Goal: Information Seeking & Learning: Learn about a topic

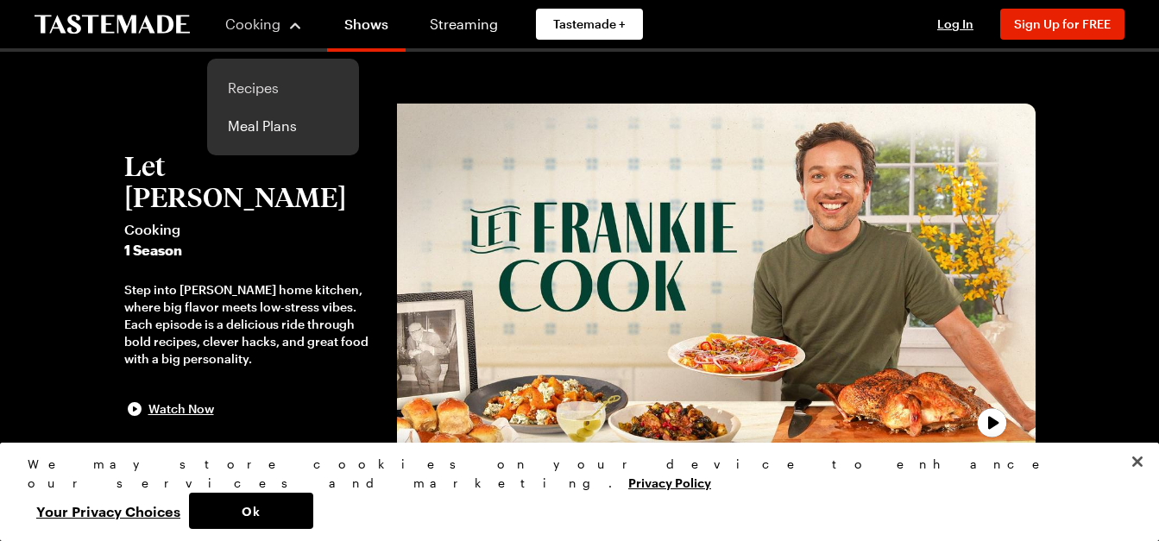
click at [253, 88] on link "Recipes" at bounding box center [282, 88] width 131 height 38
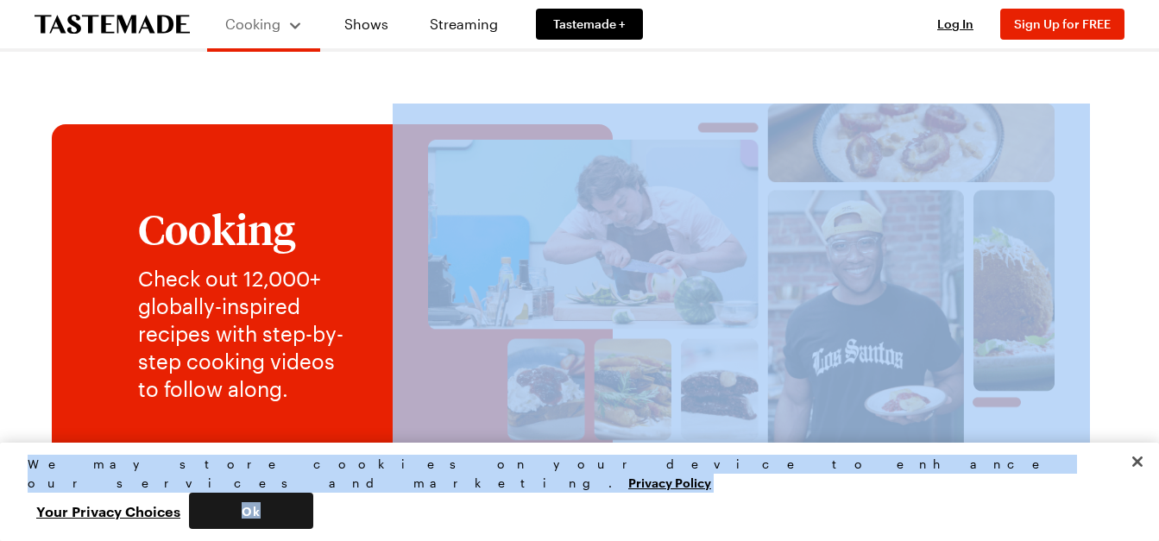
drag, startPoint x: 1108, startPoint y: 219, endPoint x: 934, endPoint y: 505, distance: 334.6
click at [313, 505] on button "Ok" at bounding box center [251, 511] width 124 height 36
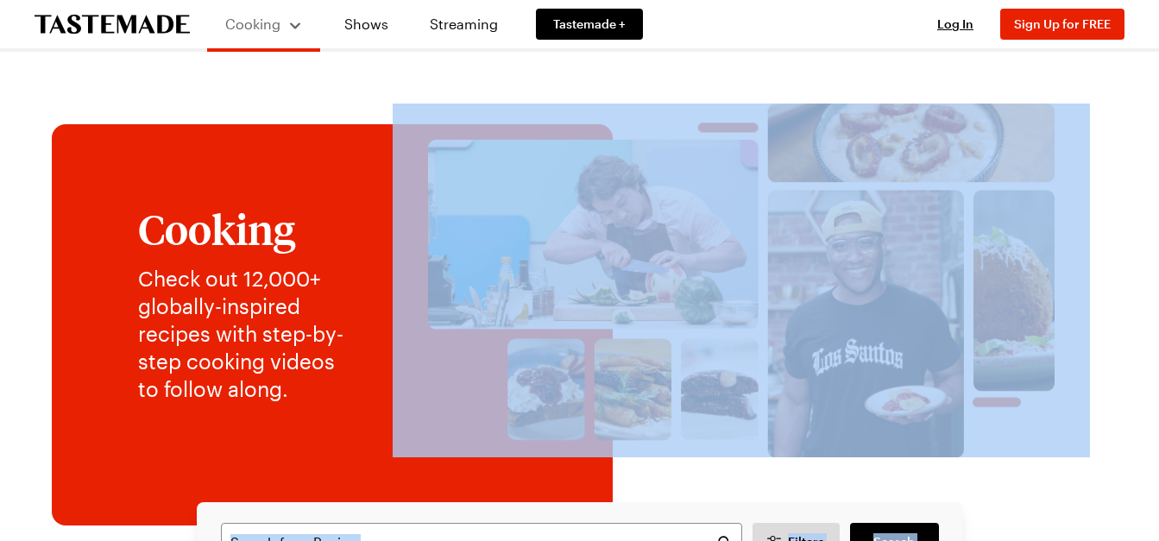
scroll to position [473, 0]
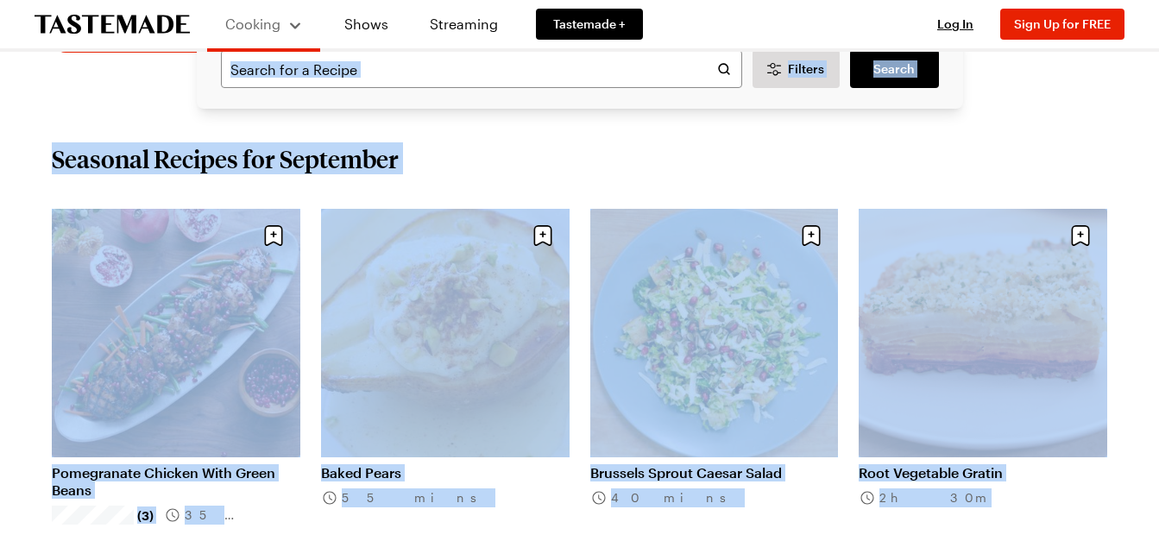
click at [987, 162] on div "Seasonal Recipes for September" at bounding box center [579, 158] width 1055 height 31
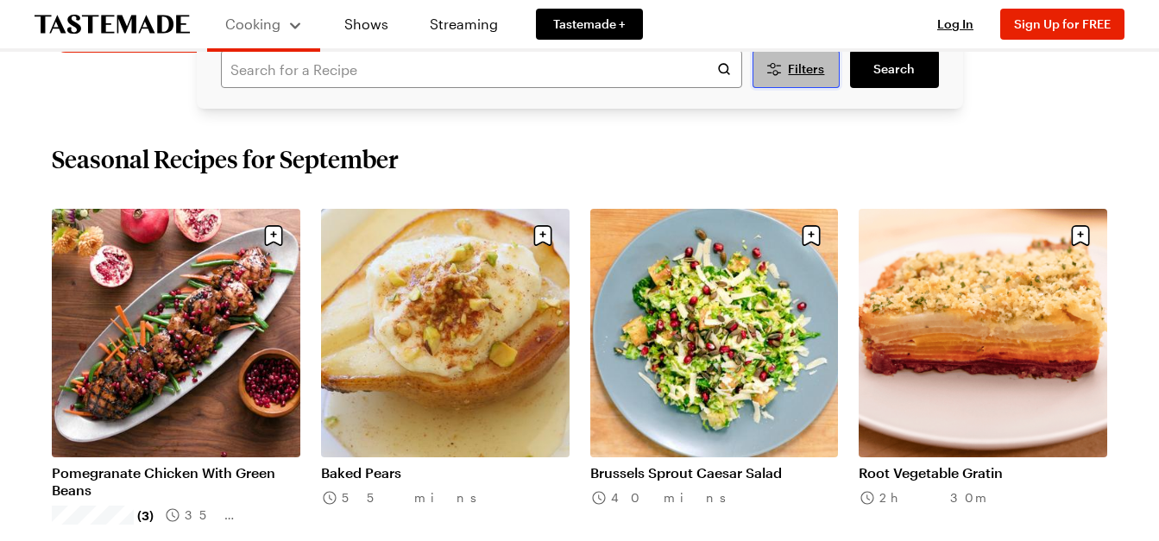
click at [819, 83] on button "Filters" at bounding box center [797, 69] width 88 height 38
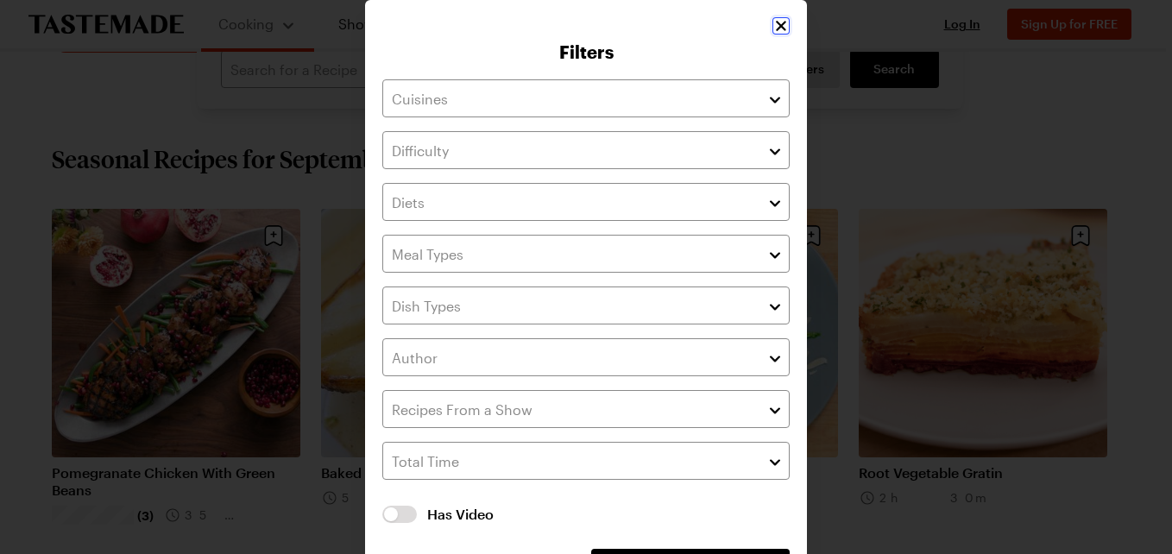
click at [776, 28] on icon "Close" at bounding box center [781, 26] width 10 height 10
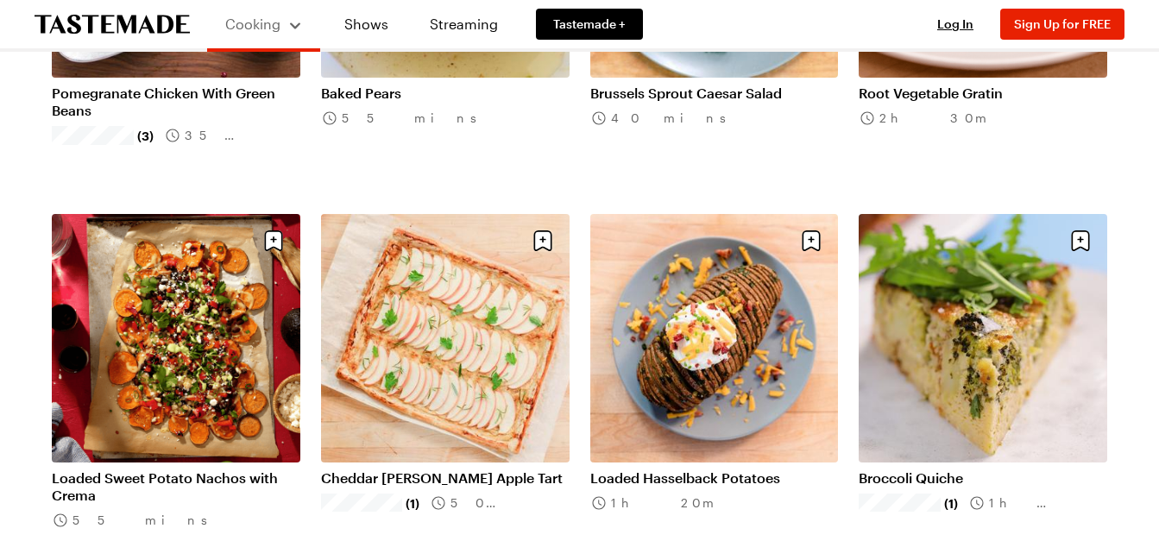
scroll to position [887, 0]
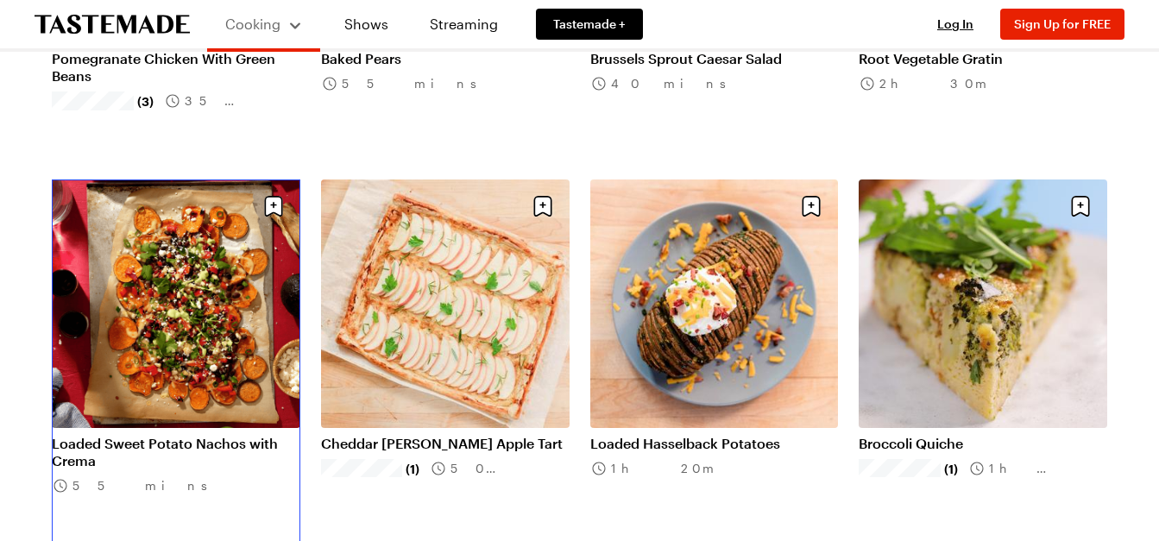
click at [182, 435] on link "Loaded Sweet Potato Nachos with Crema" at bounding box center [176, 452] width 249 height 35
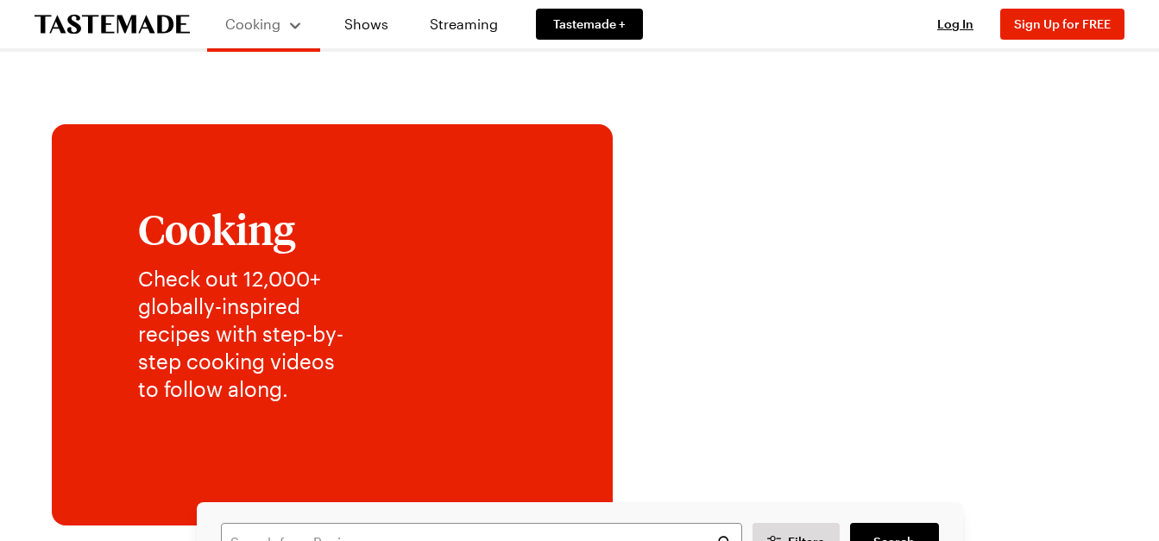
scroll to position [887, 0]
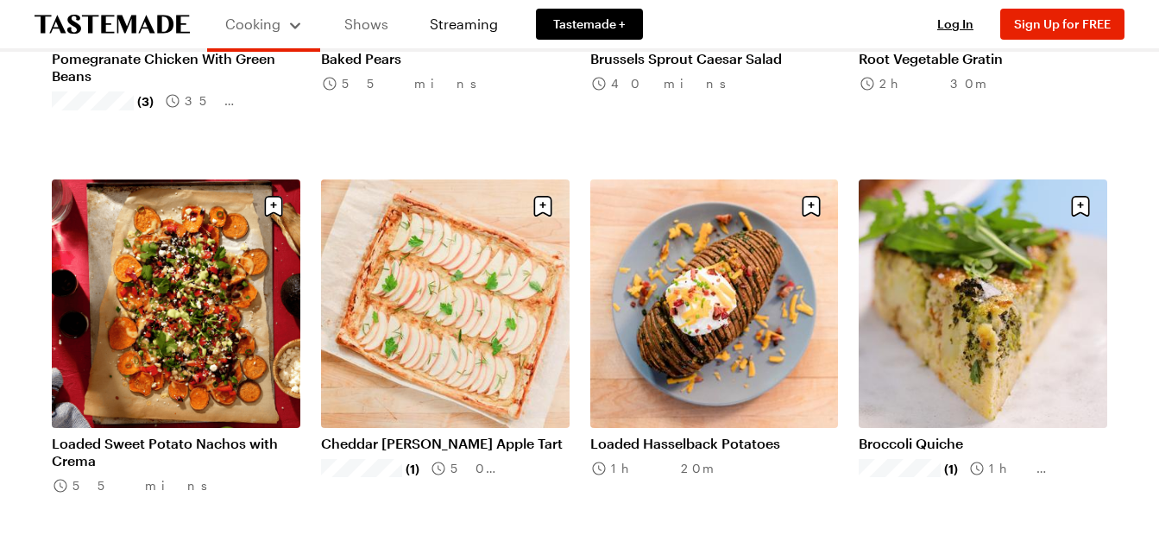
click at [347, 27] on link "Shows" at bounding box center [366, 24] width 79 height 48
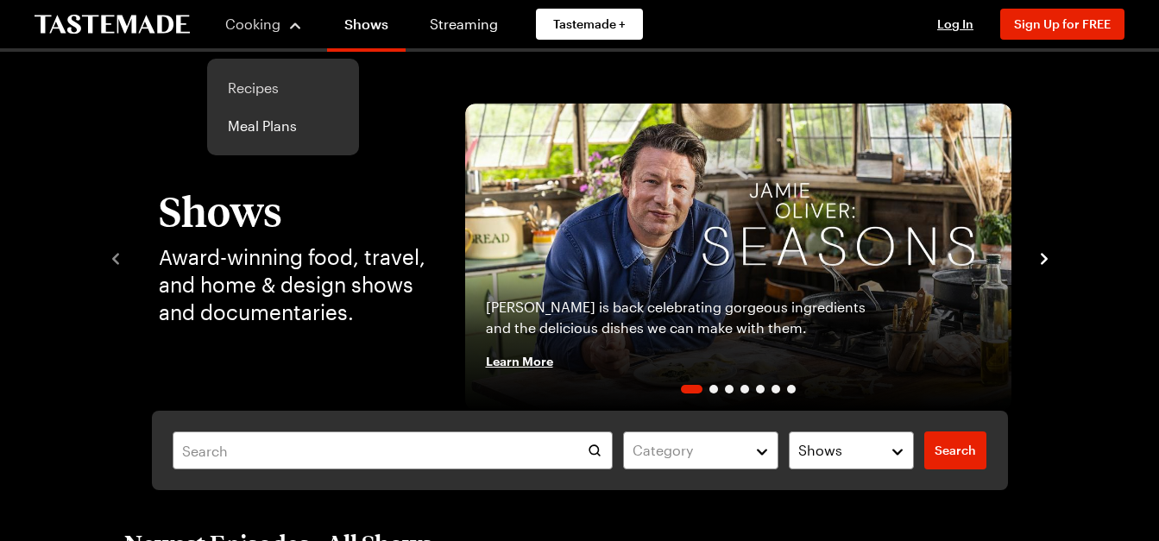
click at [248, 81] on link "Recipes" at bounding box center [282, 88] width 131 height 38
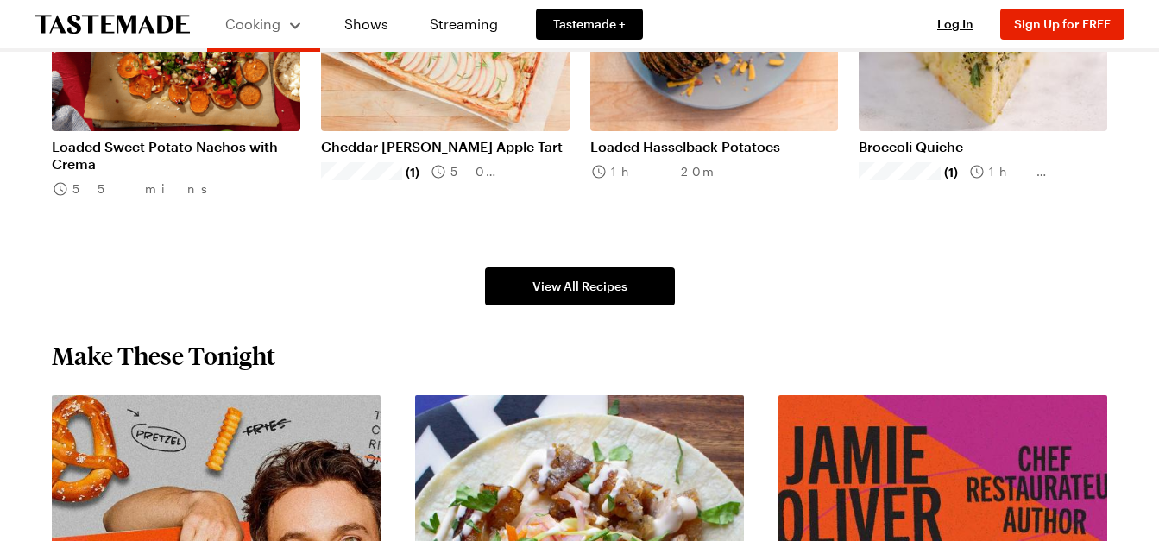
scroll to position [1241, 0]
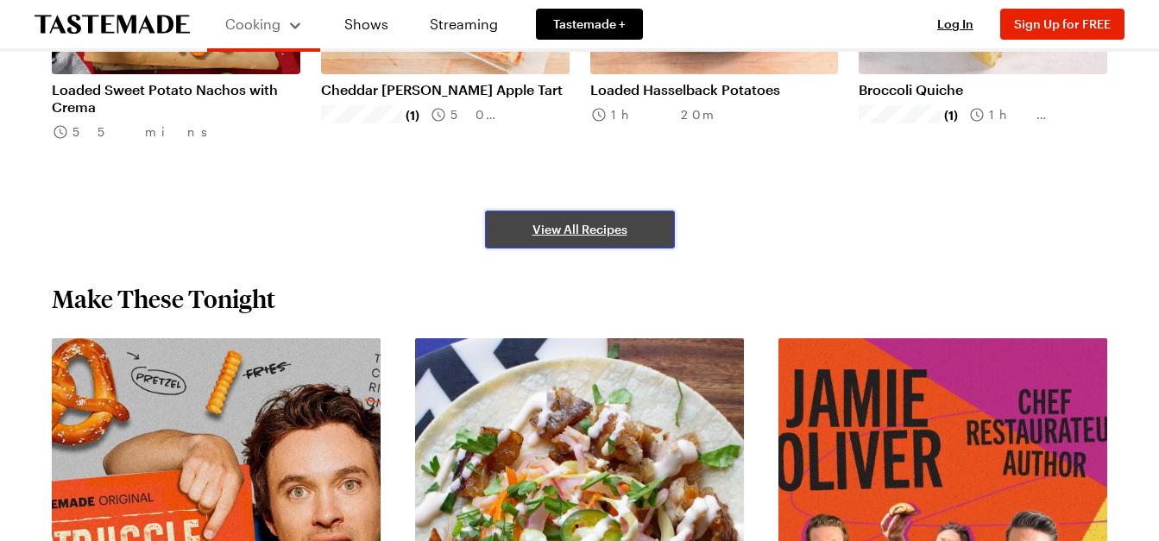
click at [652, 230] on link "View All Recipes" at bounding box center [580, 230] width 190 height 38
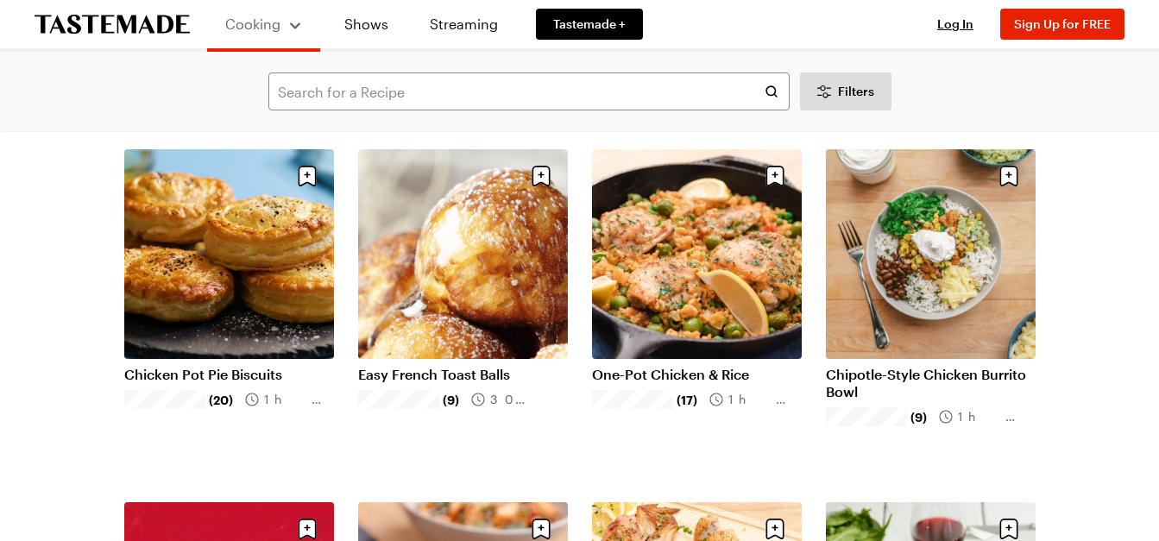
scroll to position [138, 0]
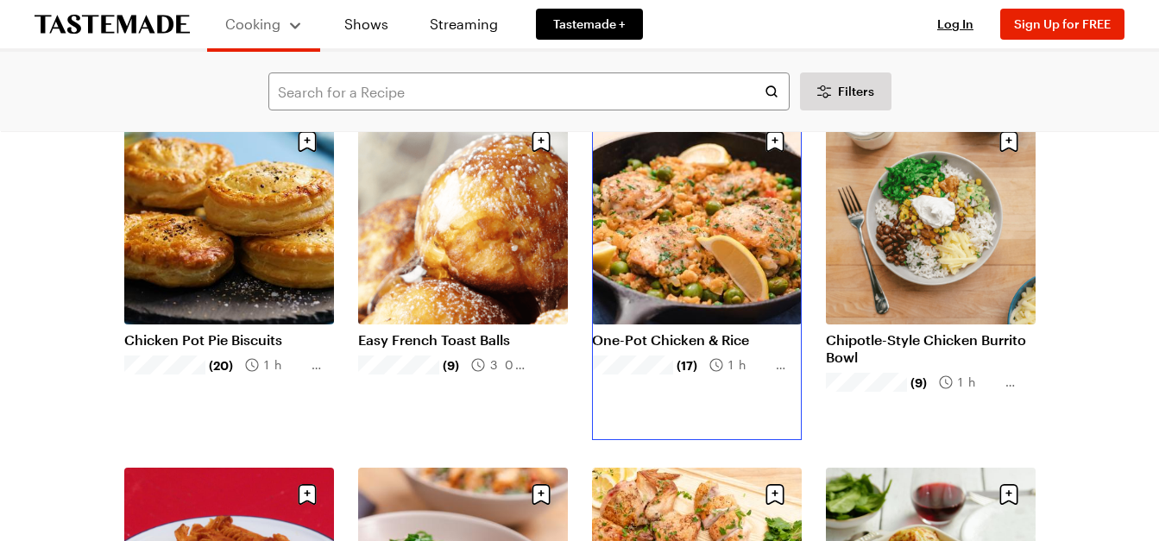
click at [696, 331] on link "One-Pot Chicken & Rice" at bounding box center [697, 339] width 210 height 17
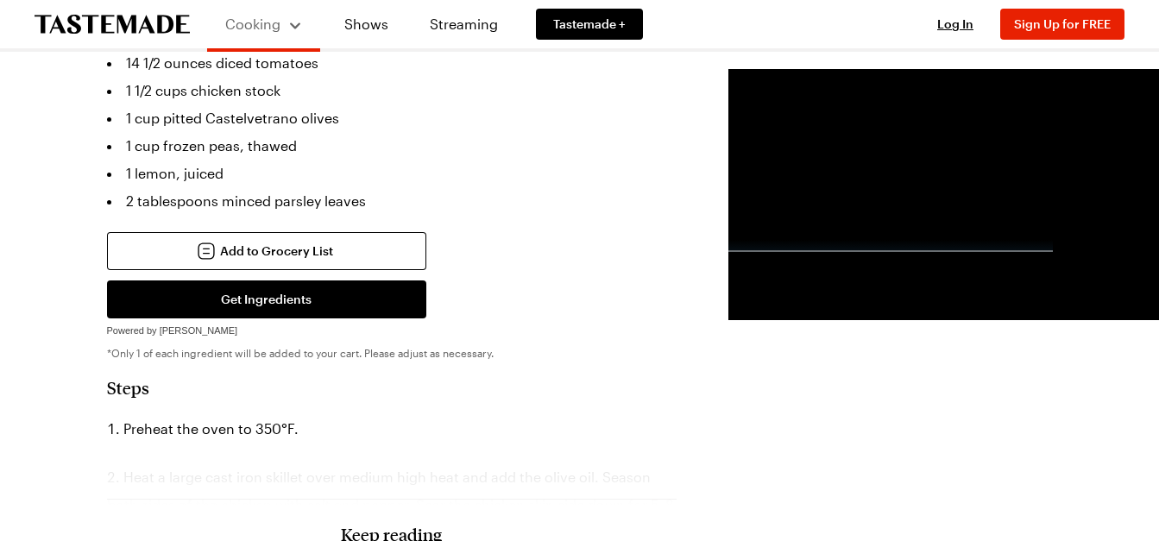
scroll to position [862, 0]
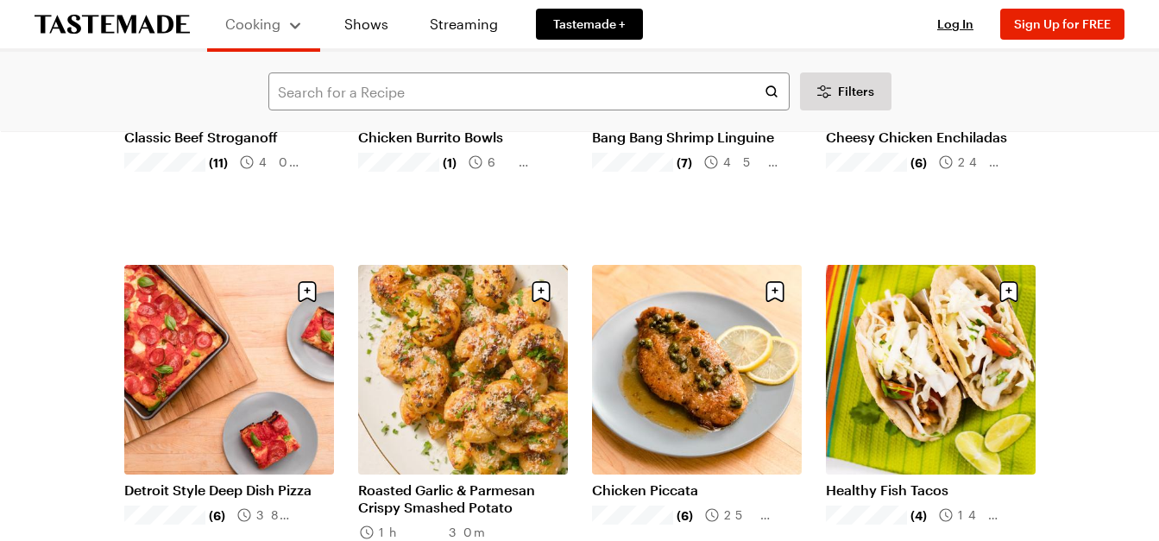
scroll to position [1116, 0]
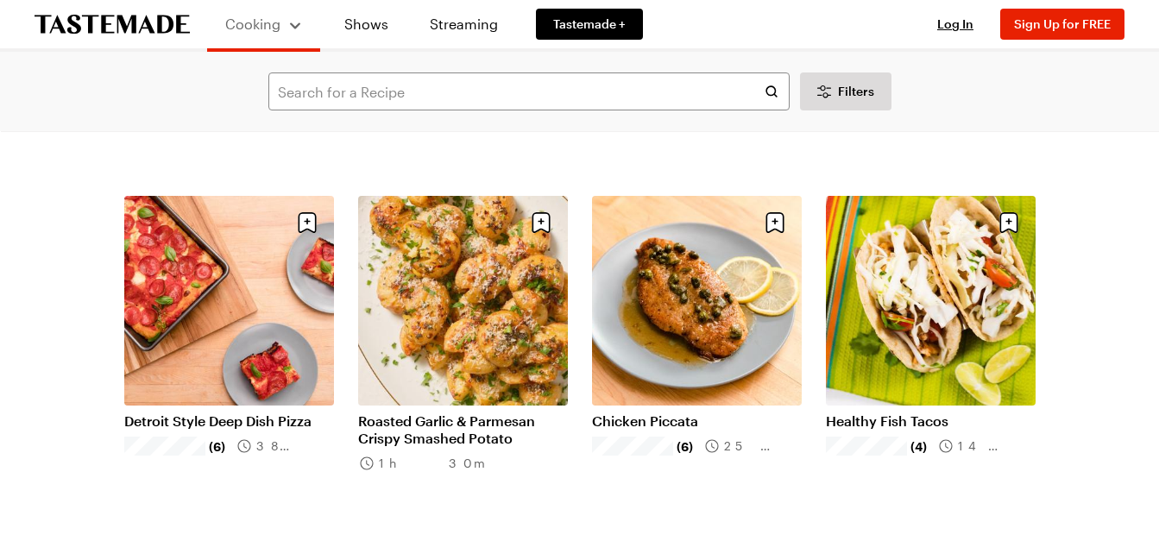
click at [1158, 540] on html "Cooking Shows Streaming Tastemade + Log In Sign Up Log In Sign Up for FREE Filt…" at bounding box center [579, 499] width 1159 height 3230
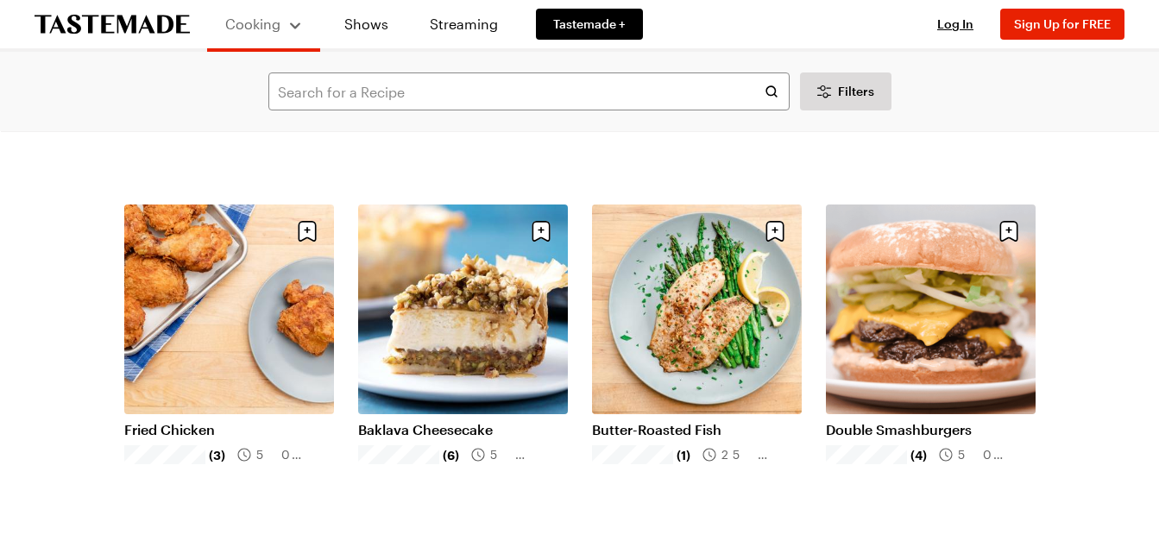
scroll to position [1564, 0]
